Goal: Check status

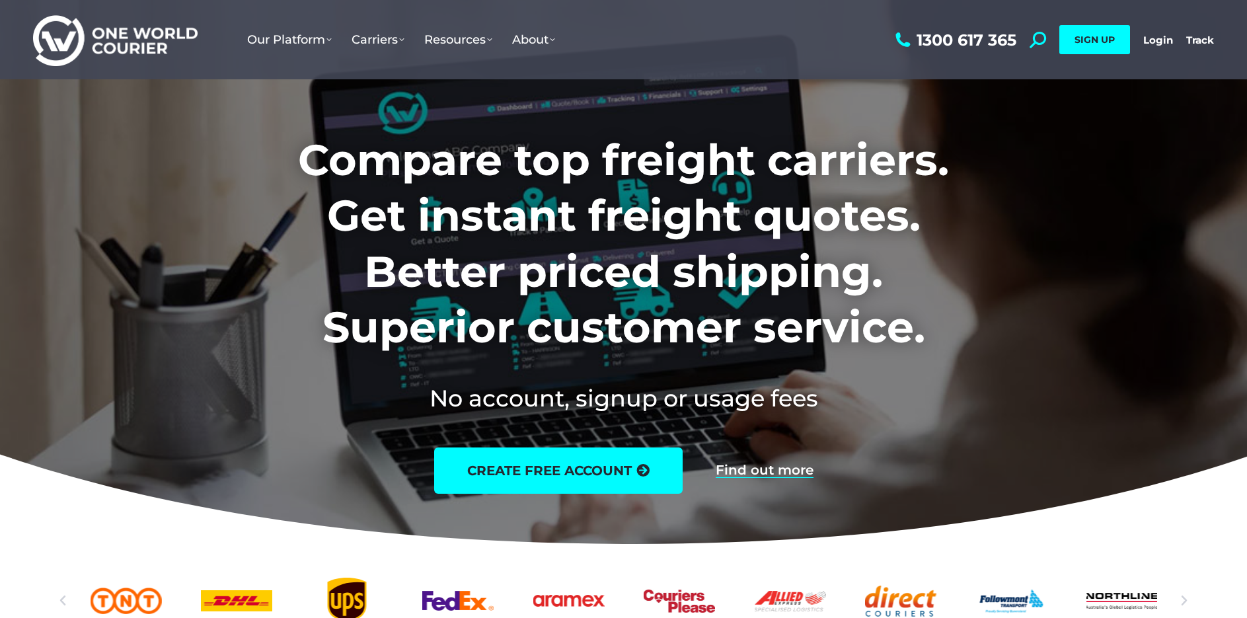
click at [1161, 42] on link "Login" at bounding box center [1159, 40] width 30 height 13
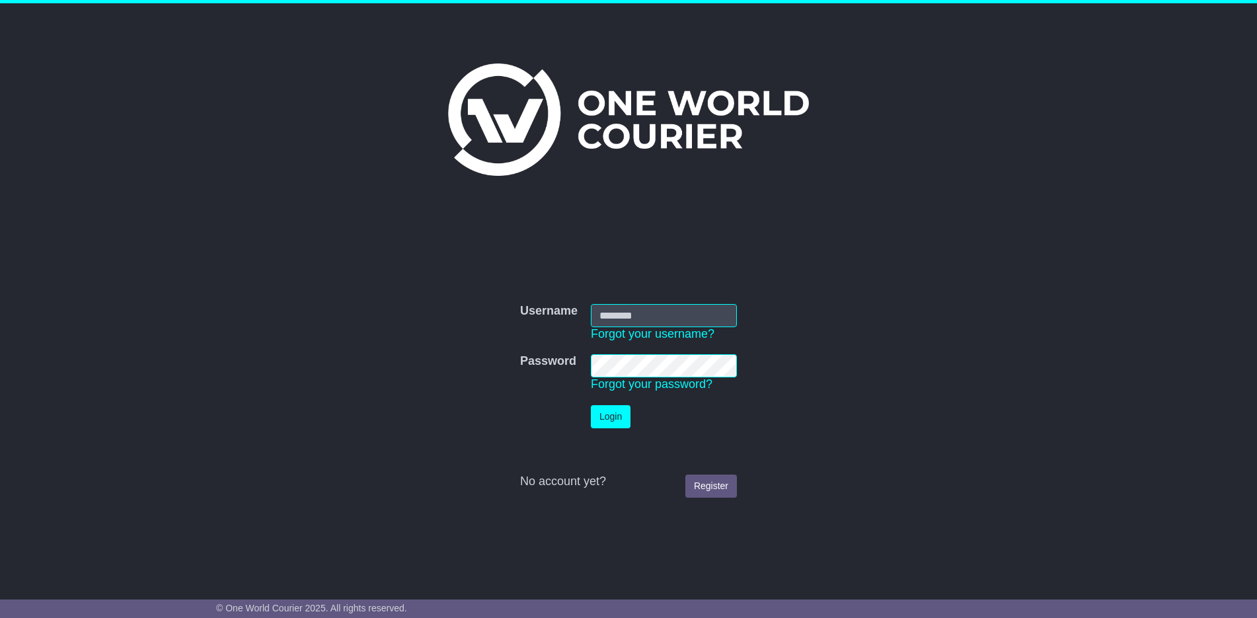
type input "**********"
click at [621, 416] on button "Login" at bounding box center [611, 416] width 40 height 23
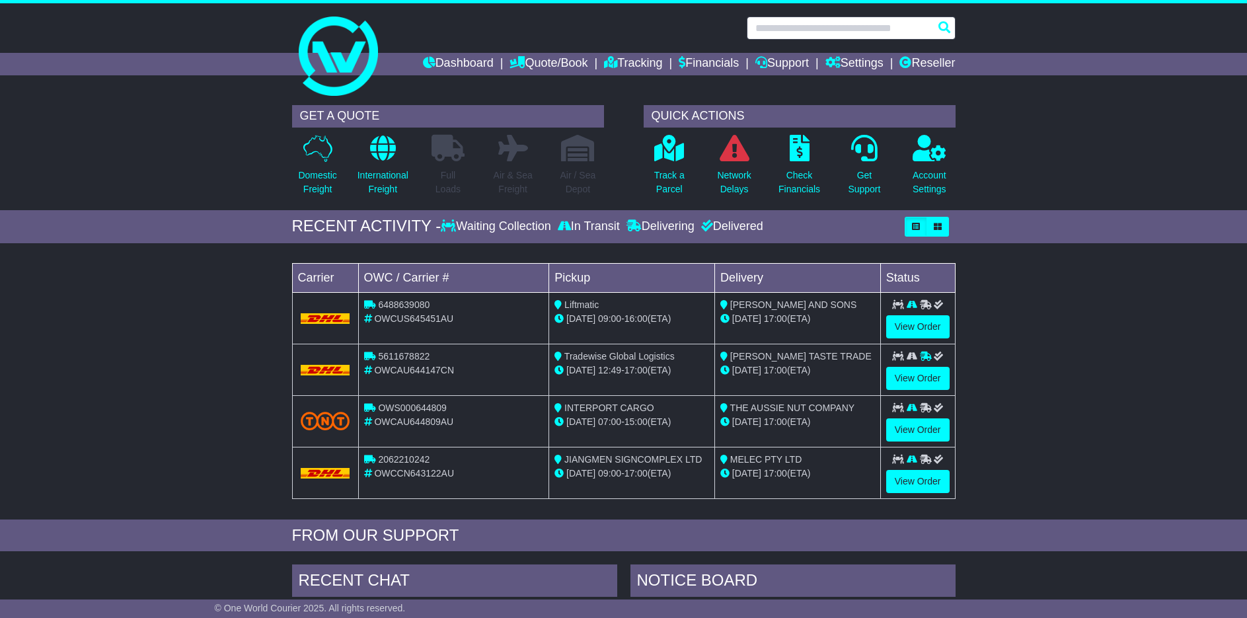
click at [785, 27] on input "text" at bounding box center [851, 28] width 209 height 23
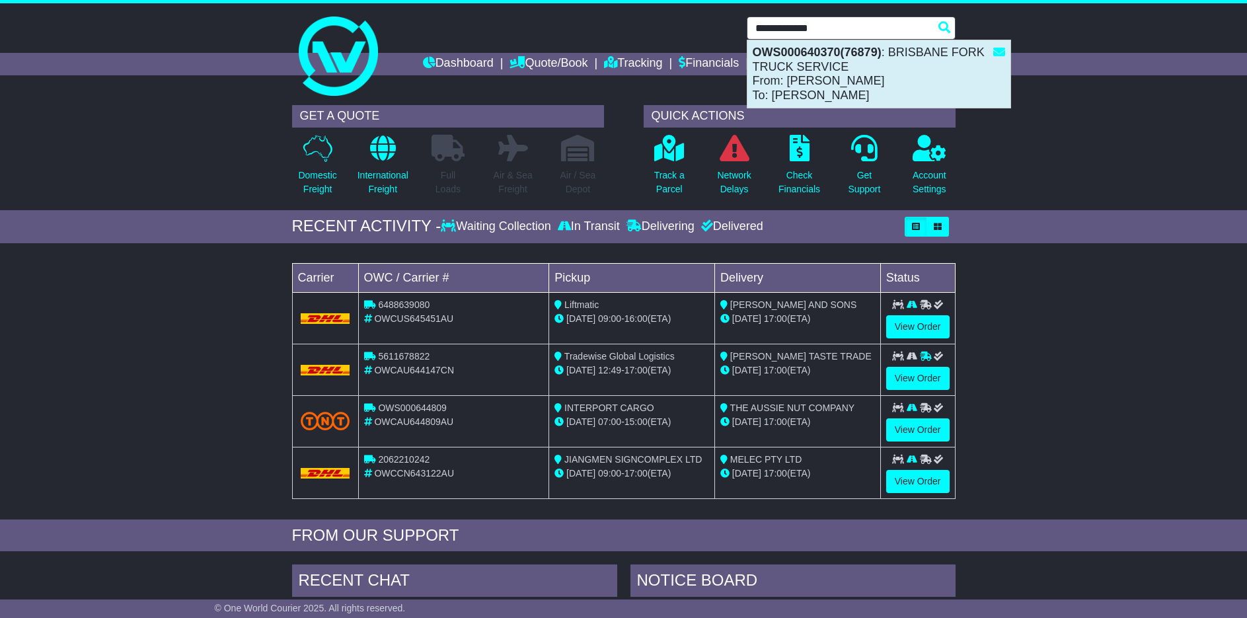
click at [857, 83] on div "OWS000640370(76879) : BRISBANE FORK TRUCK SERVICE From: RUSSELL LAMB To: SCOTT …" at bounding box center [879, 73] width 263 height 67
type input "**********"
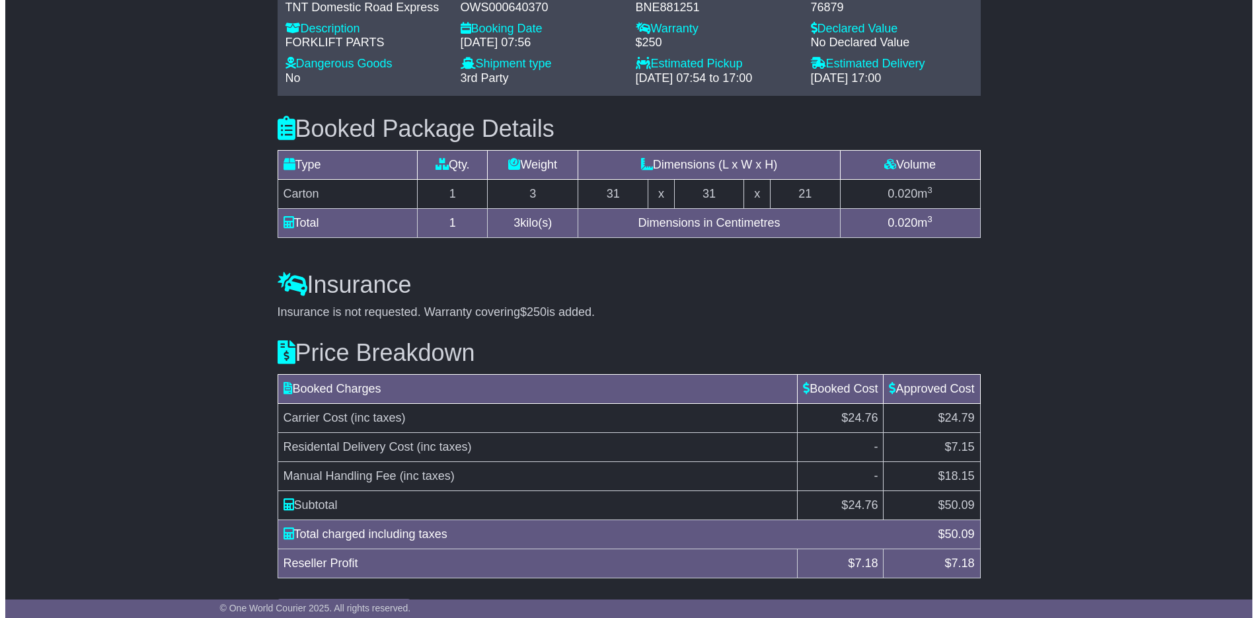
scroll to position [1051, 0]
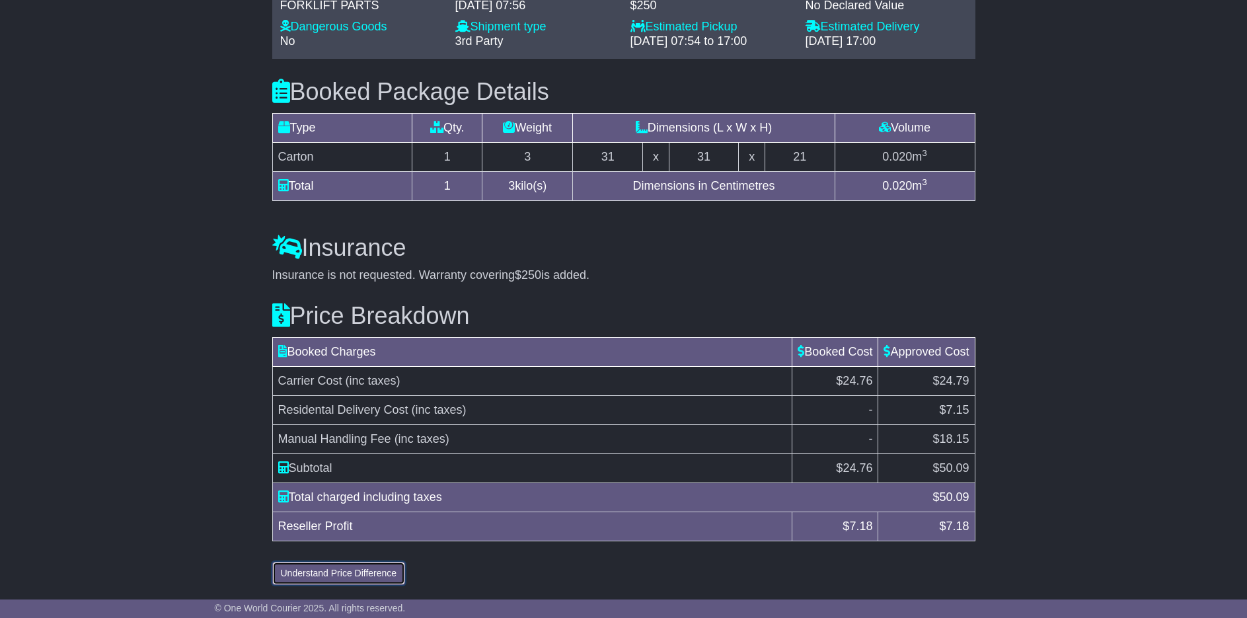
click at [299, 572] on button "Understand Price Difference" at bounding box center [339, 573] width 134 height 23
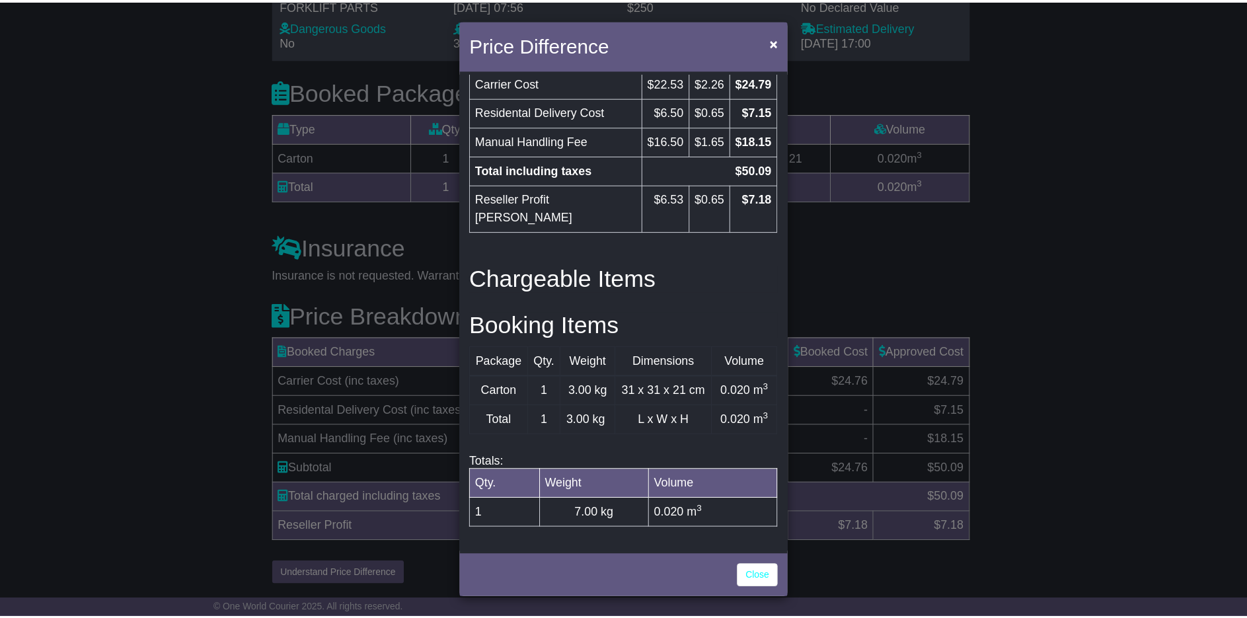
scroll to position [395, 0]
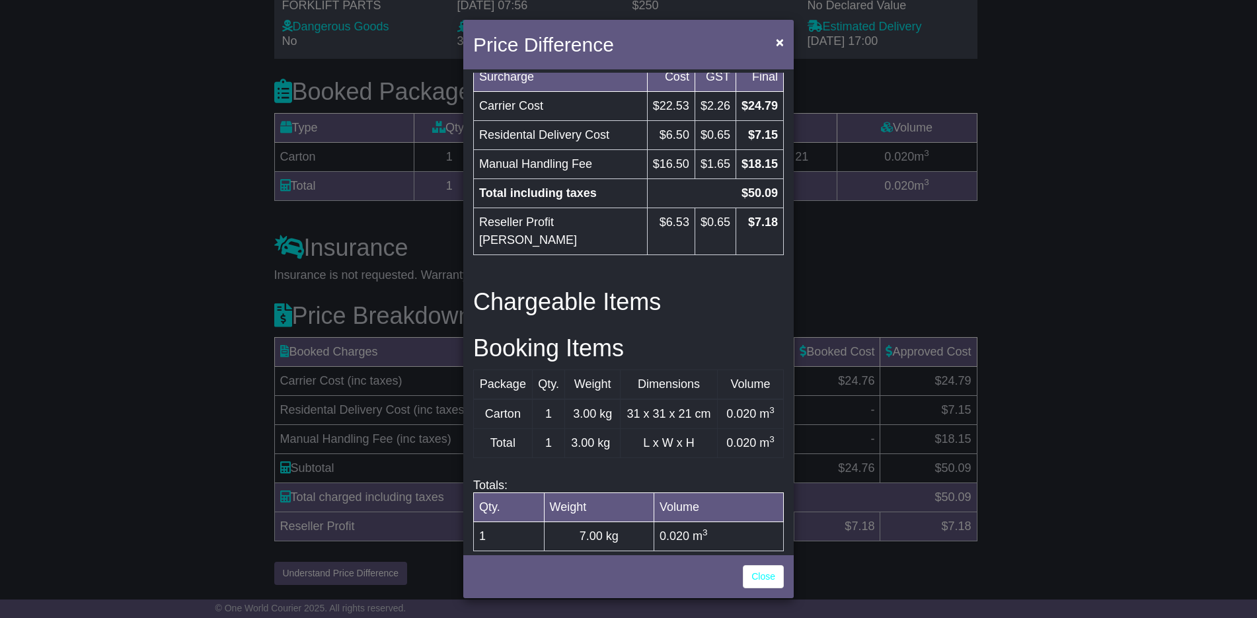
click at [865, 288] on div "Price Difference × Price Breakdown Surcharge Cost GST Final Carrier Cost $22.50…" at bounding box center [628, 309] width 1257 height 618
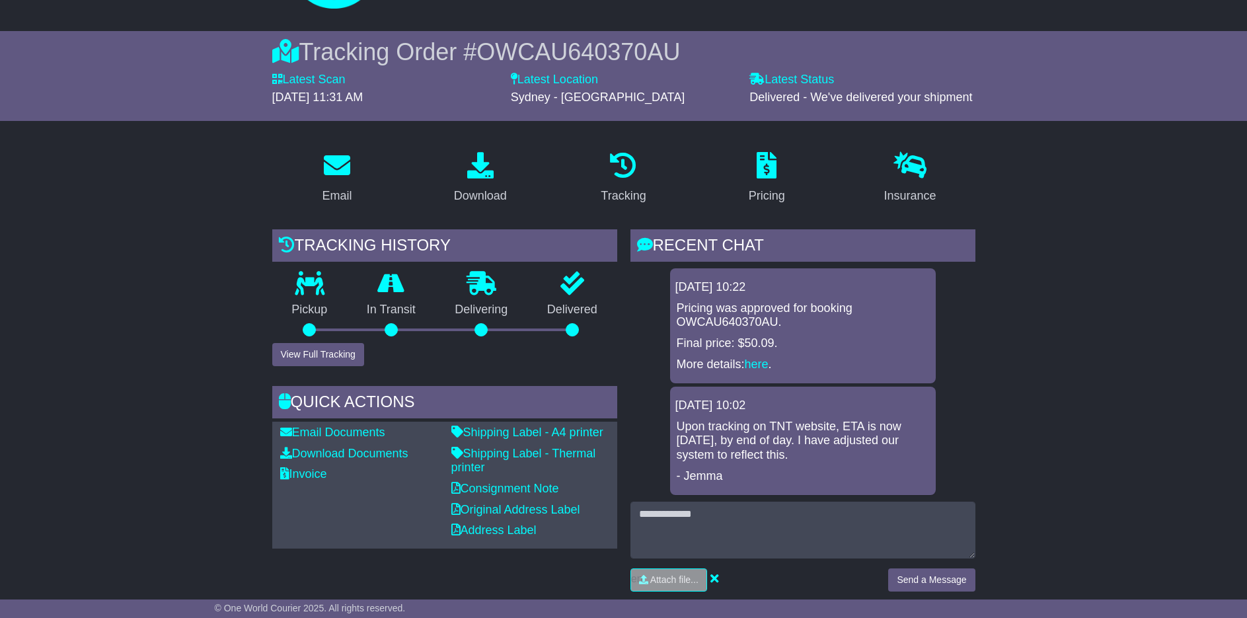
scroll to position [59, 0]
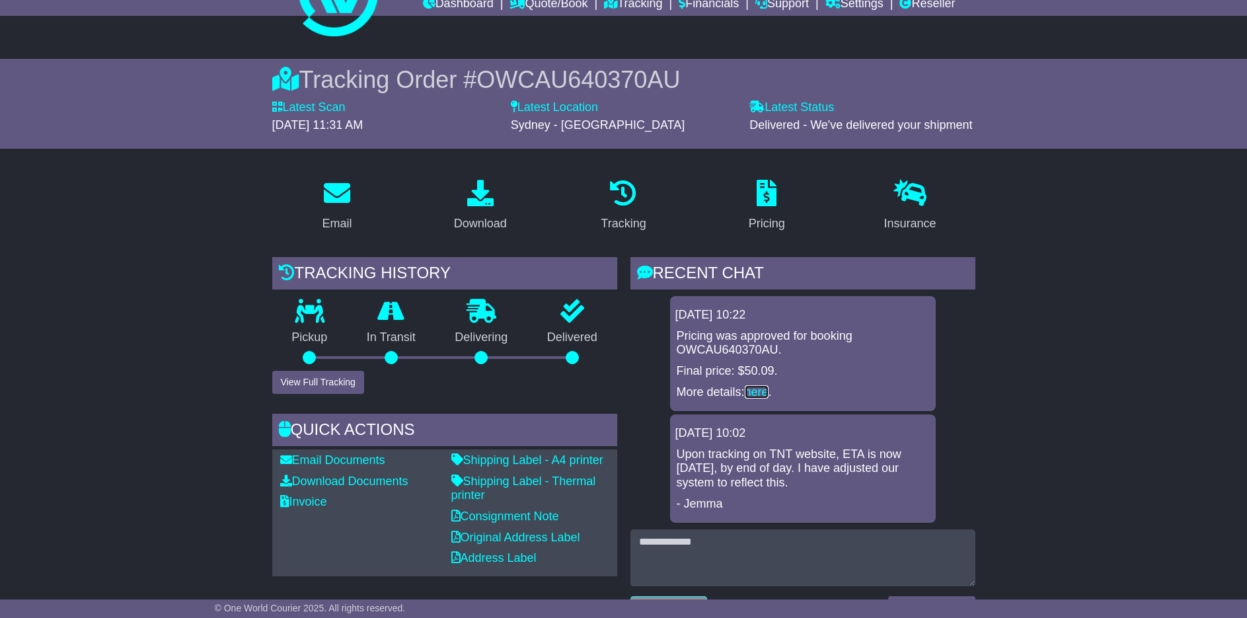
click at [756, 386] on link "here" at bounding box center [757, 391] width 24 height 13
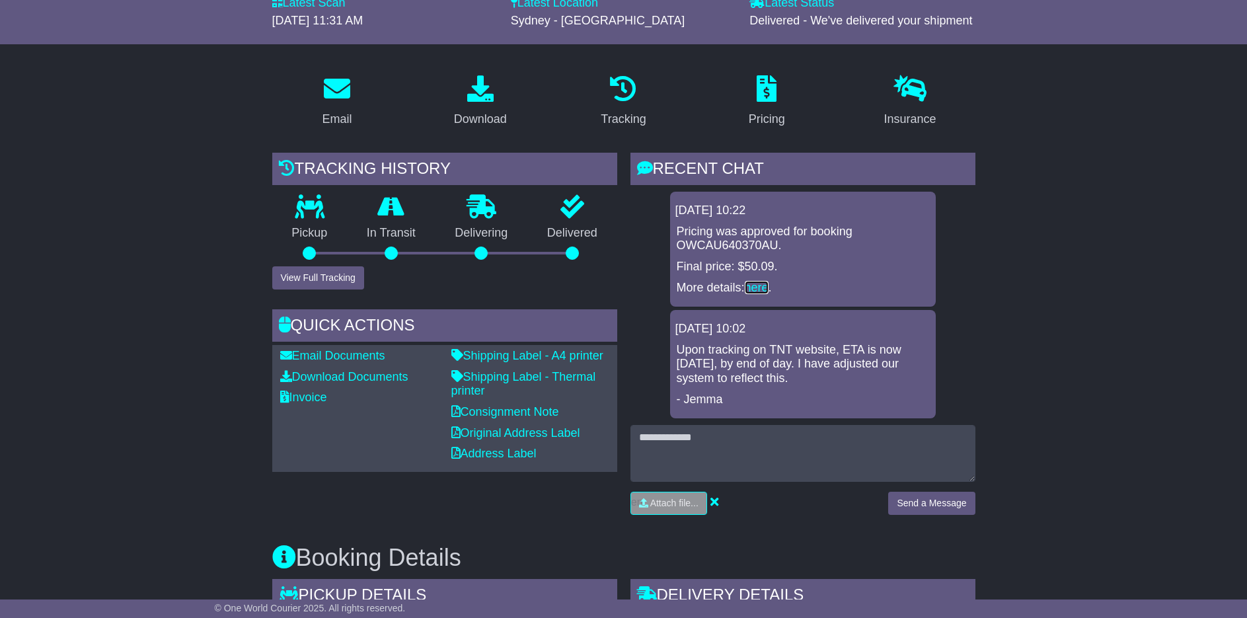
scroll to position [225, 0]
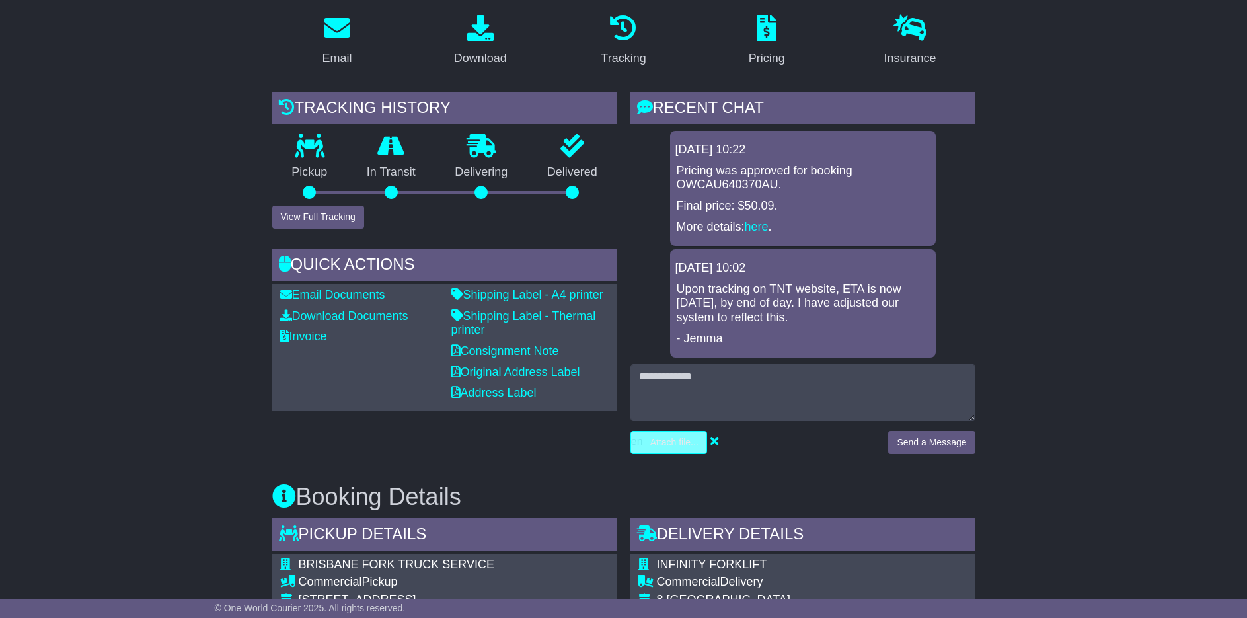
click at [660, 444] on input "file" at bounding box center [606, 443] width 200 height 22
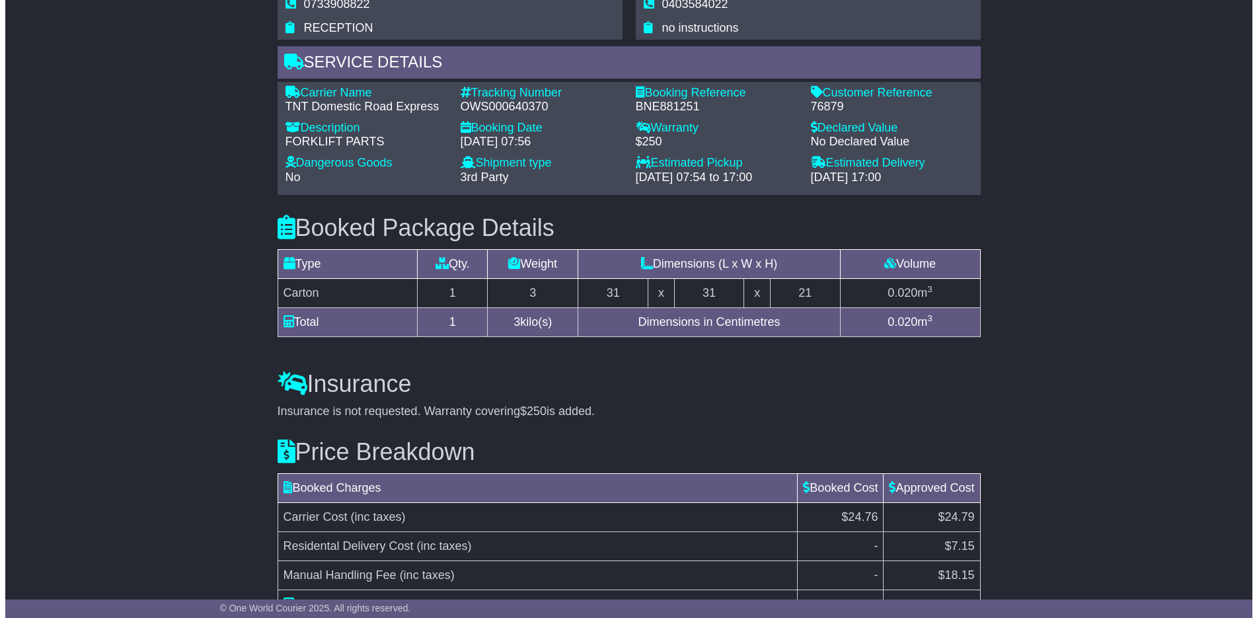
scroll to position [1051, 0]
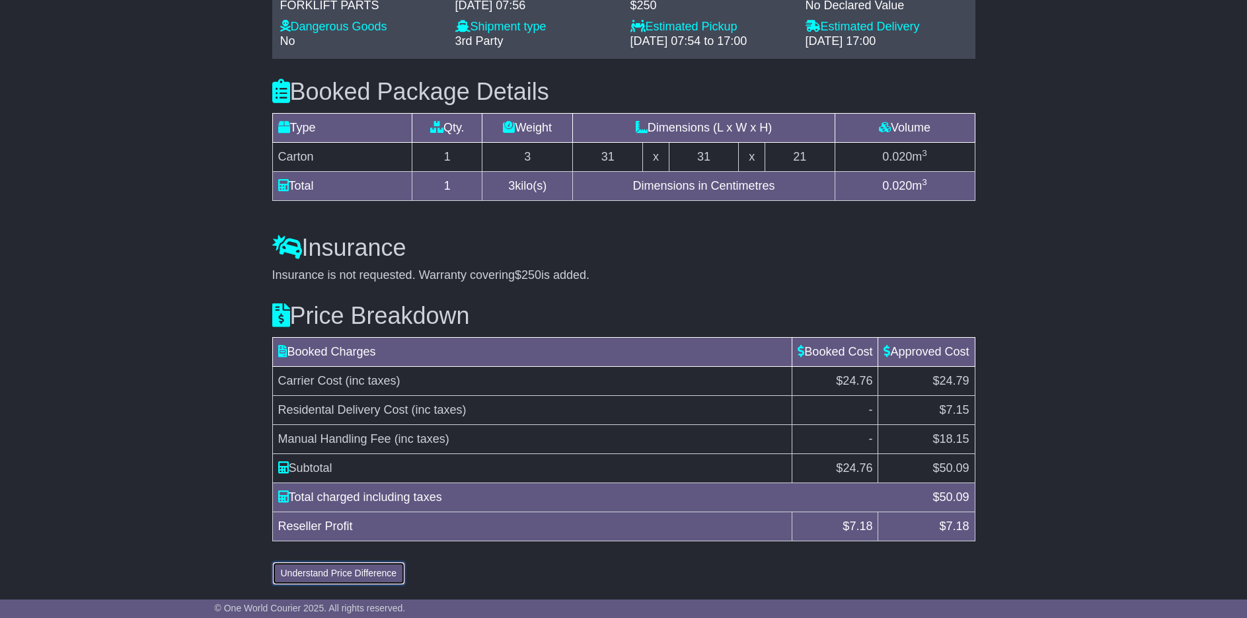
click at [324, 576] on button "Understand Price Difference" at bounding box center [339, 573] width 134 height 23
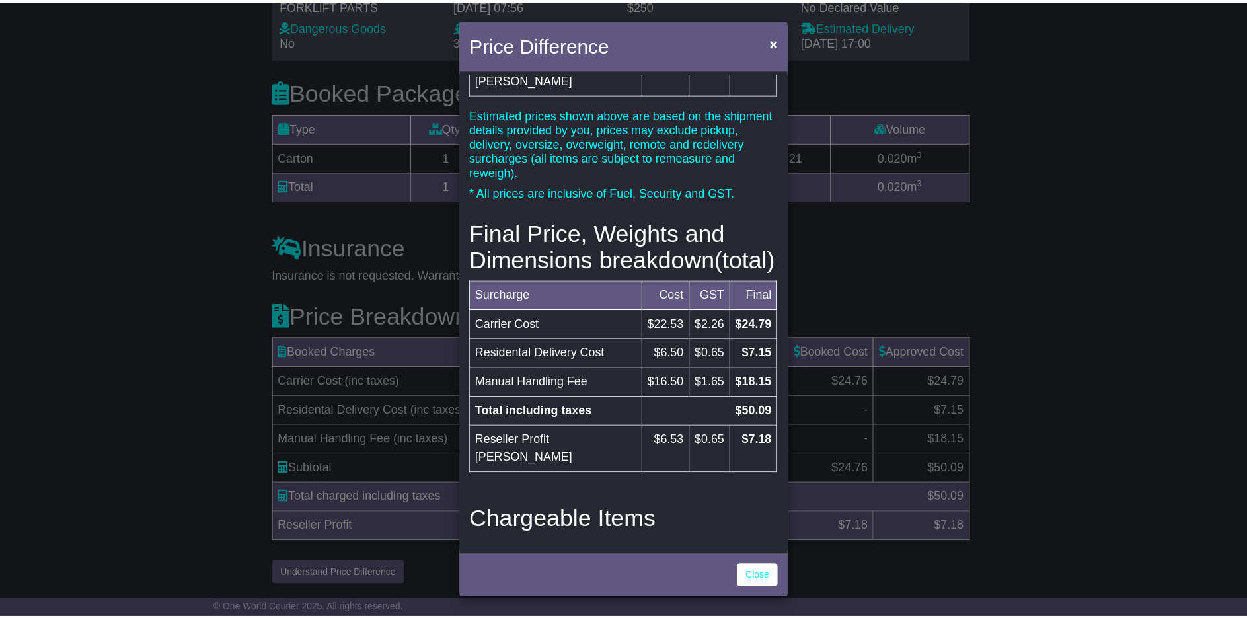
scroll to position [173, 0]
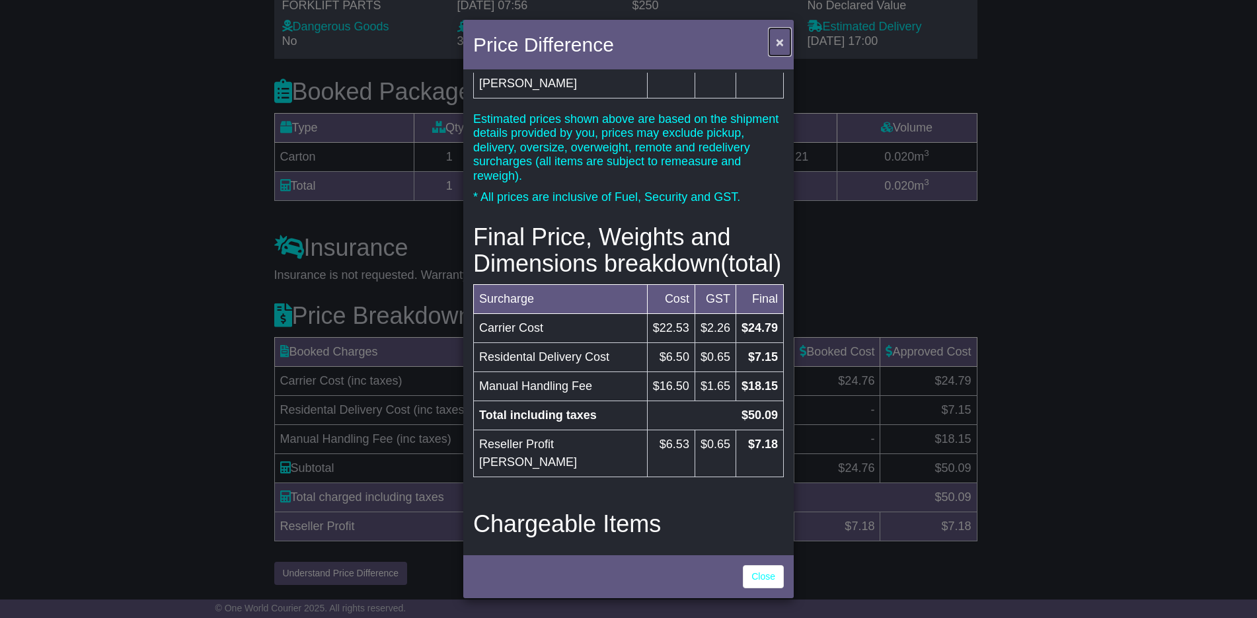
click at [783, 36] on span "×" at bounding box center [780, 41] width 8 height 15
